Goal: Book appointment/travel/reservation

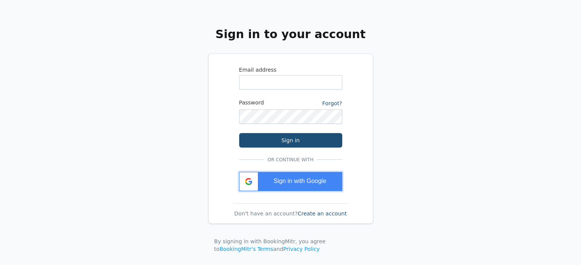
click at [291, 188] on div "Sign in with Google" at bounding box center [290, 181] width 103 height 19
click at [267, 77] on input "WhatsApp Phone Number" at bounding box center [290, 82] width 103 height 15
type input "hershey@mathnasium.com"
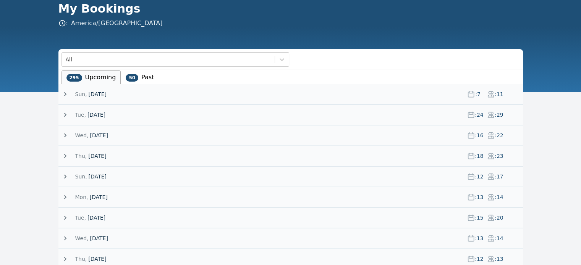
scroll to position [38, 0]
click at [94, 94] on span "[DATE]" at bounding box center [98, 94] width 18 height 8
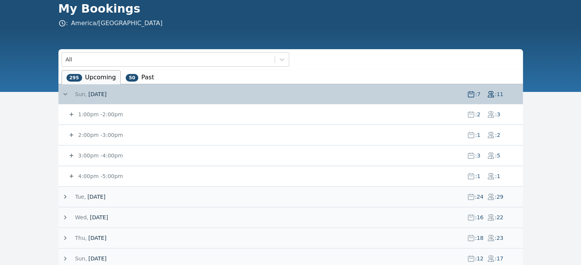
click at [105, 114] on small "1:00pm - 2:00pm" at bounding box center [100, 114] width 46 height 6
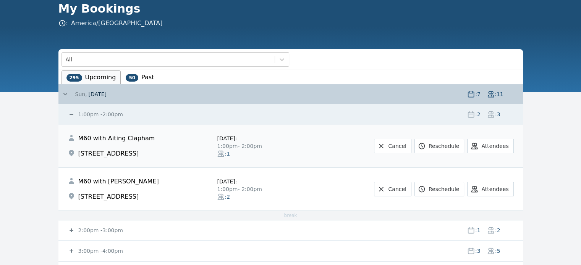
scroll to position [76, 0]
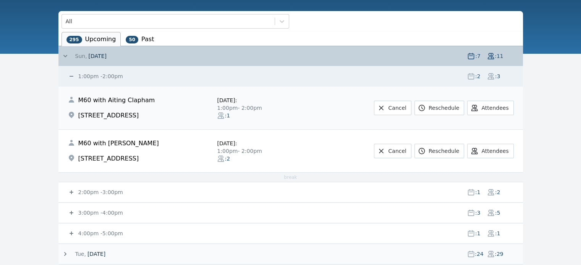
drag, startPoint x: 95, startPoint y: 191, endPoint x: 54, endPoint y: 2, distance: 193.3
click at [95, 191] on small "2:00pm - 3:00pm" at bounding box center [100, 192] width 46 height 6
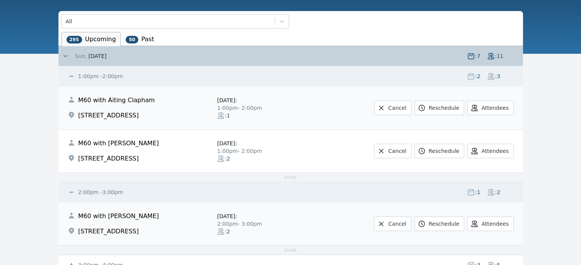
scroll to position [153, 0]
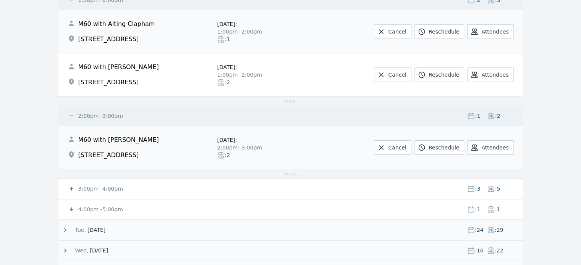
click at [115, 189] on small "3:00pm - 4:00pm" at bounding box center [100, 189] width 46 height 6
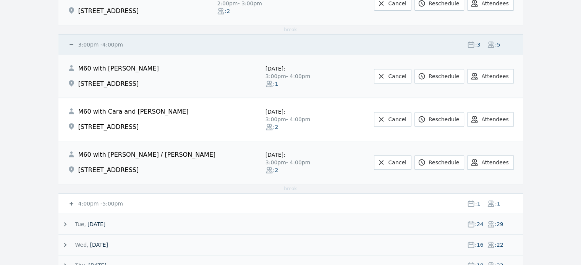
scroll to position [305, 0]
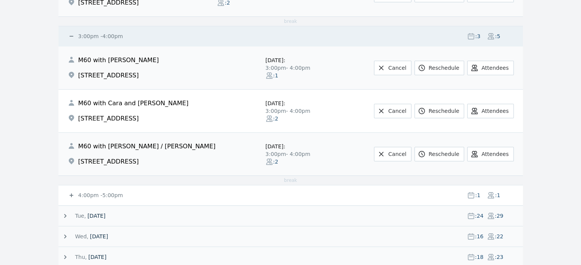
click at [107, 193] on small "4:00pm - 5:00pm" at bounding box center [100, 195] width 46 height 6
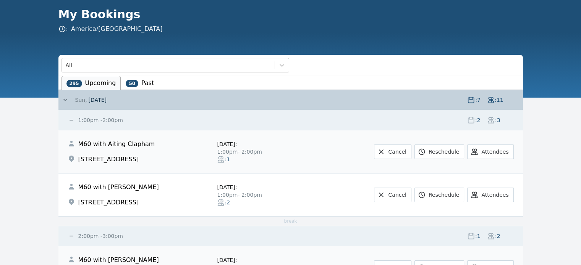
scroll to position [0, 0]
